Goal: Information Seeking & Learning: Learn about a topic

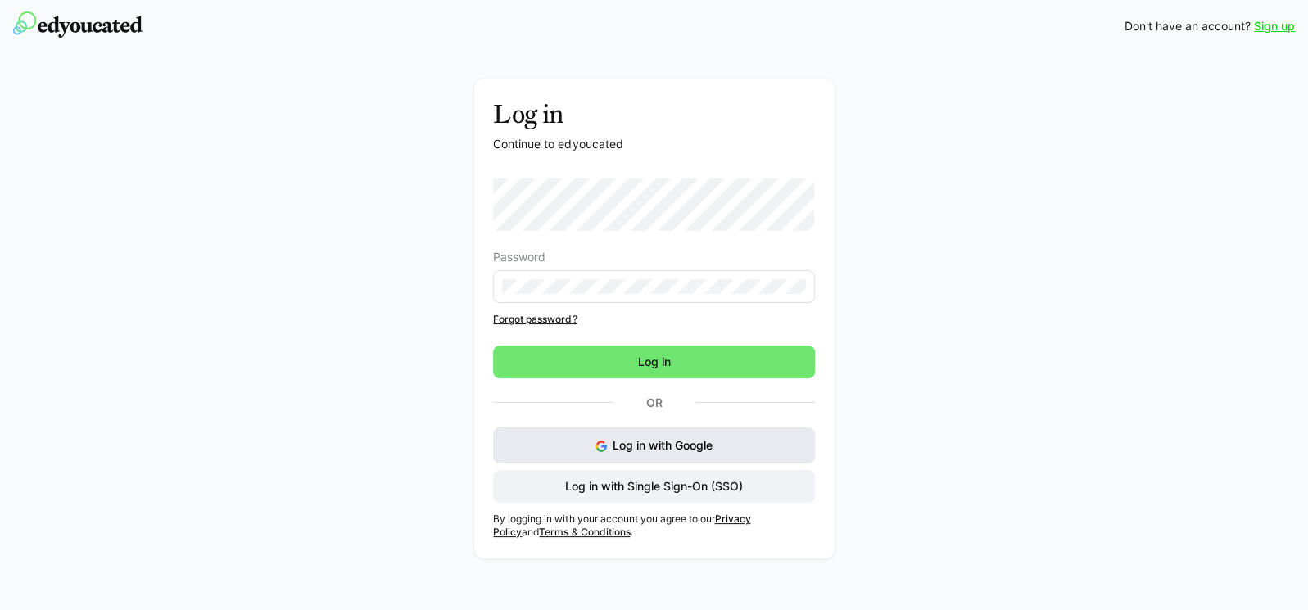
click at [658, 447] on span "Log in with Google" at bounding box center [662, 445] width 100 height 14
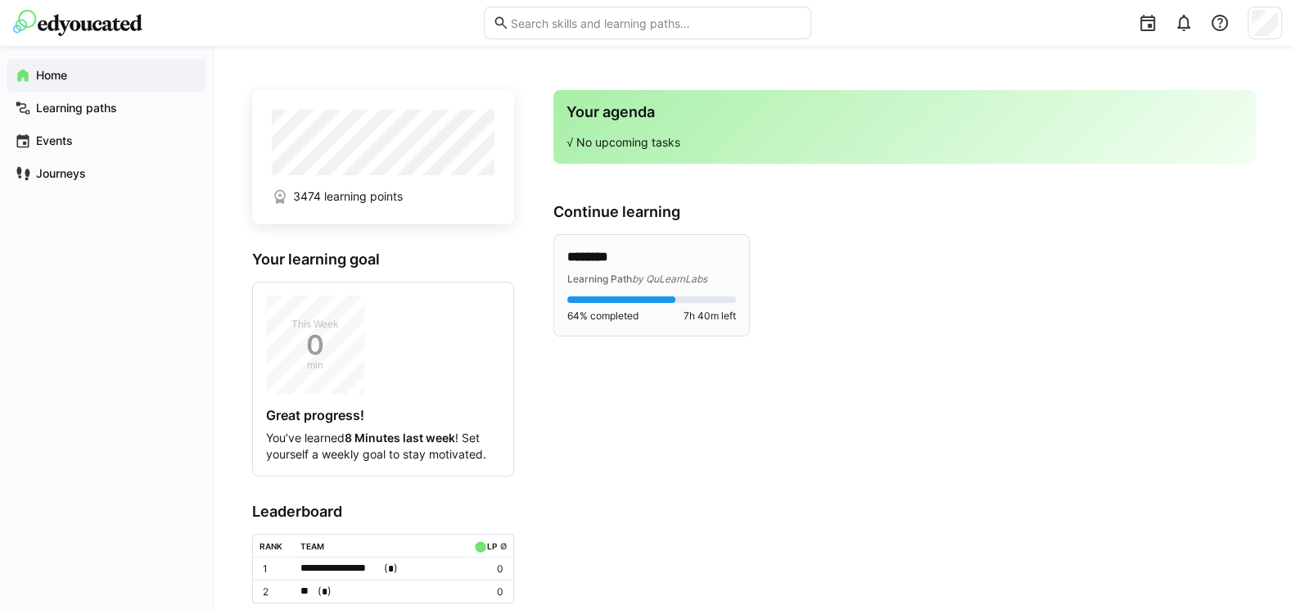
click at [674, 248] on p "********" at bounding box center [651, 257] width 169 height 19
